Goal: Task Accomplishment & Management: Use online tool/utility

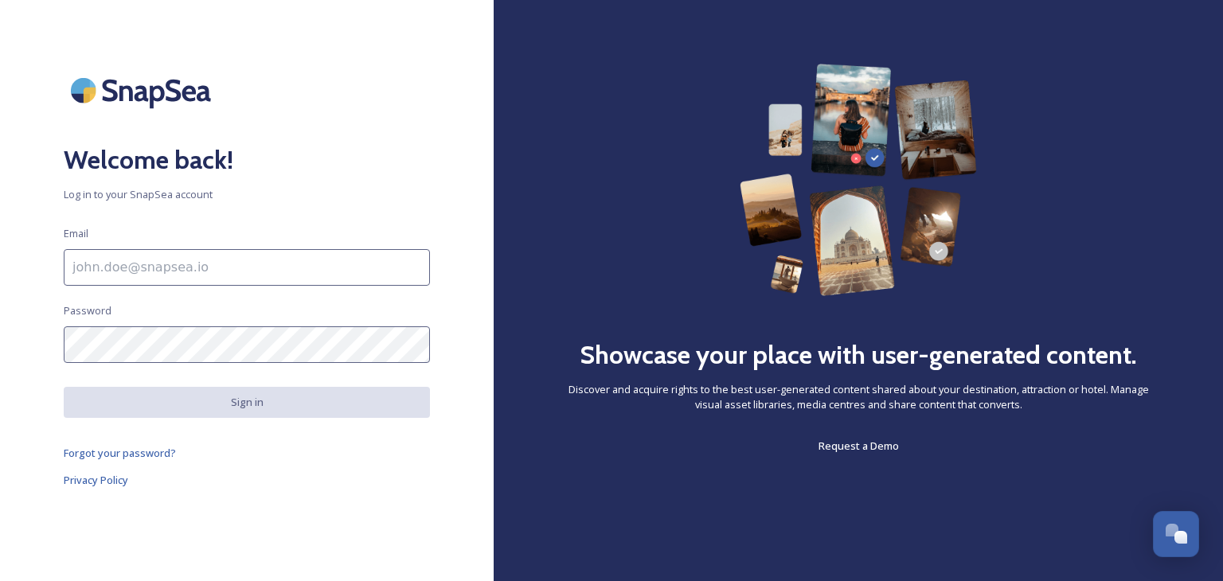
click at [190, 269] on input at bounding box center [247, 267] width 366 height 37
click at [293, 163] on h2 "Welcome back!" at bounding box center [247, 160] width 366 height 38
